Goal: Task Accomplishment & Management: Manage account settings

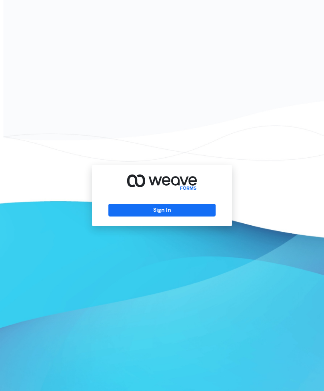
click at [167, 217] on button "Sign In" at bounding box center [162, 210] width 107 height 13
click at [160, 217] on button "Sign In" at bounding box center [162, 210] width 107 height 13
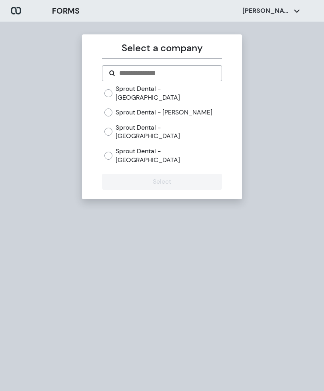
click at [107, 97] on div "Sprout Dental - Honesdale Sprout Dental - [PERSON_NAME] Sprout Dental - Pittsto…" at bounding box center [163, 125] width 117 height 80
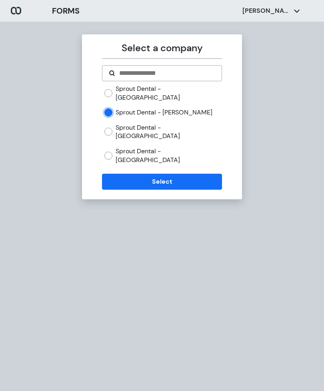
click at [175, 174] on button "Select" at bounding box center [162, 182] width 120 height 16
